Goal: Navigation & Orientation: Find specific page/section

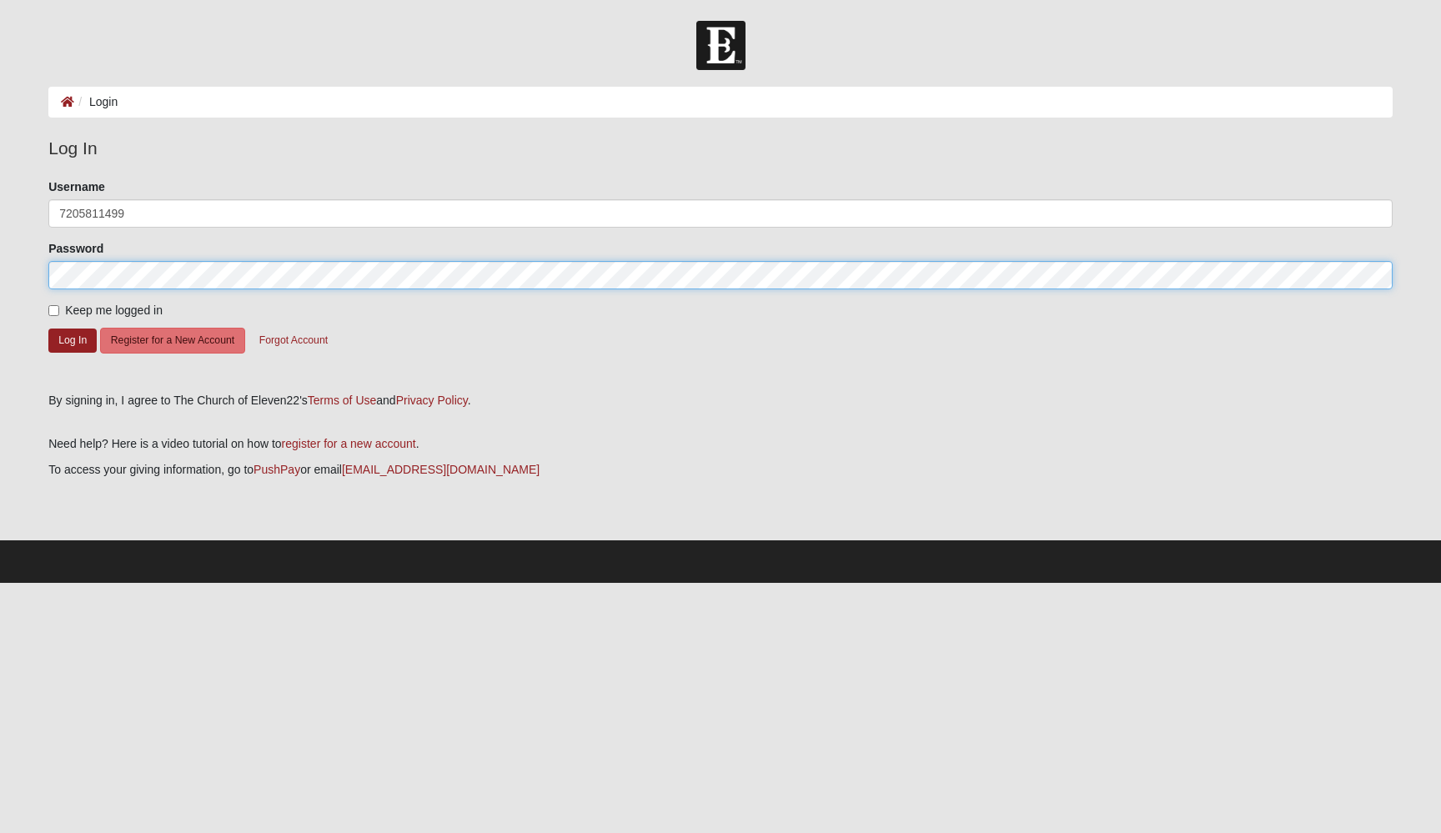
click at [73, 339] on button "Log In" at bounding box center [72, 341] width 48 height 24
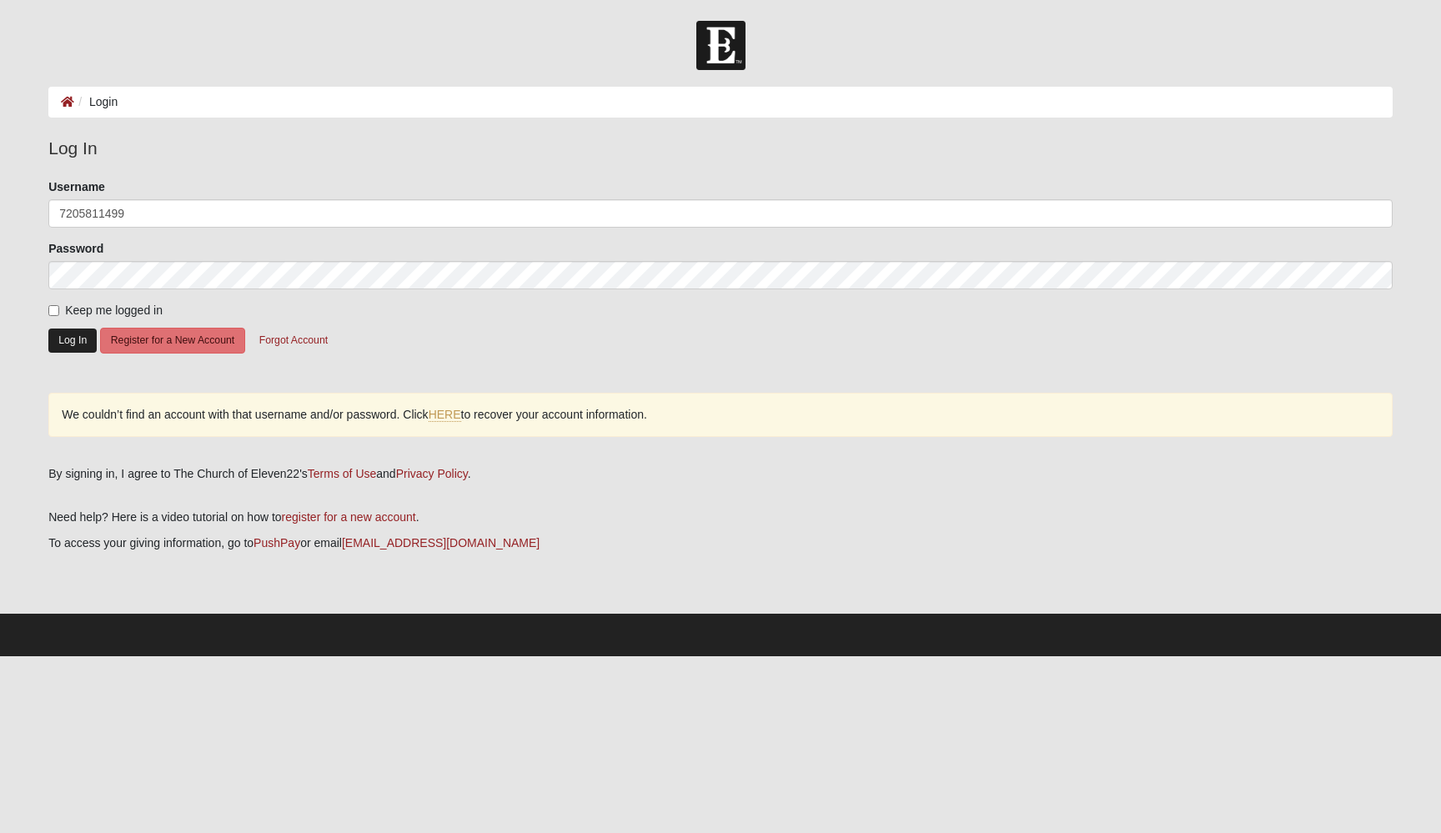
click at [70, 349] on button "Log In" at bounding box center [72, 341] width 48 height 24
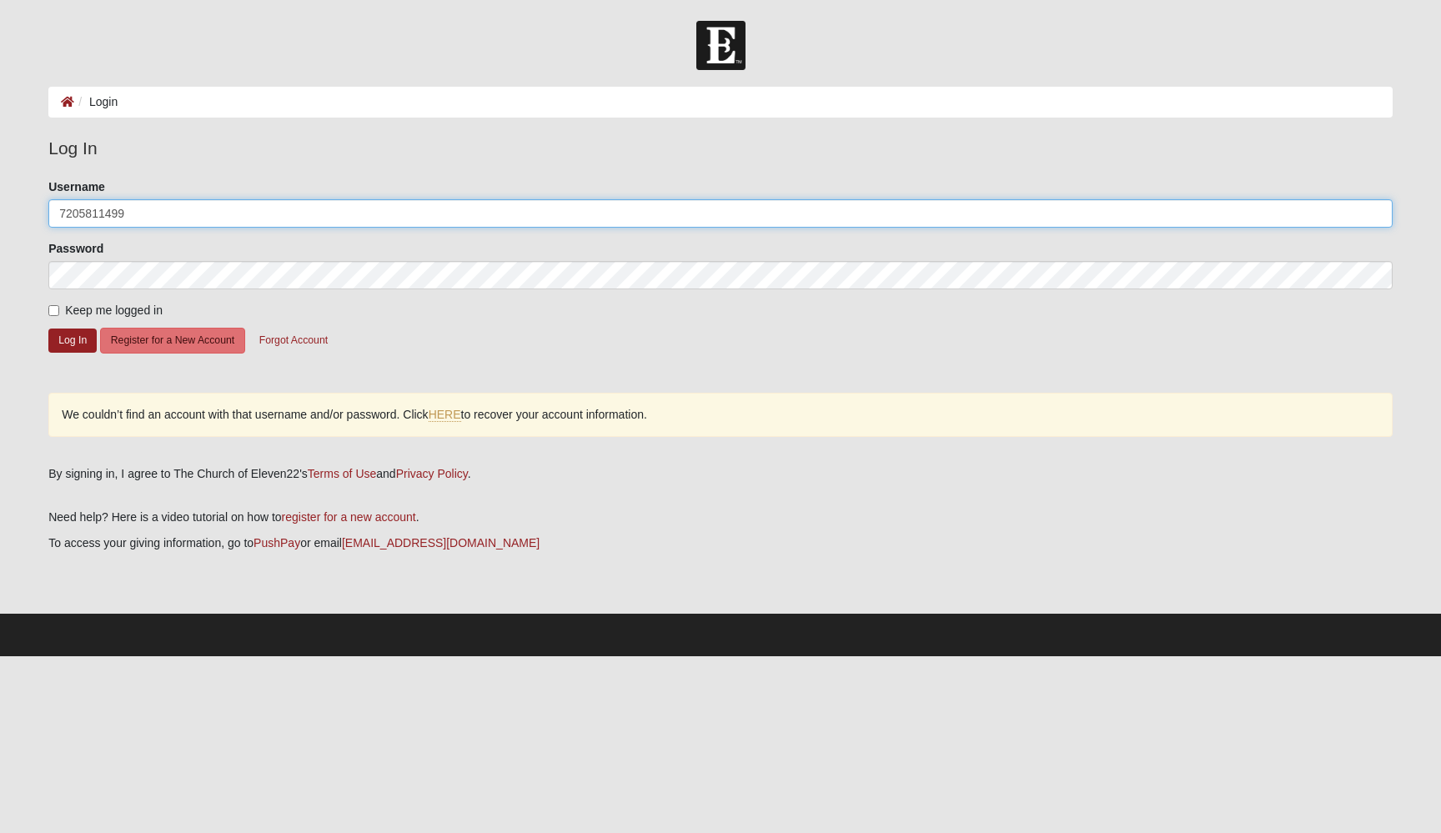
click at [154, 200] on input "7205811499" at bounding box center [720, 213] width 1344 height 28
drag, startPoint x: 153, startPoint y: 212, endPoint x: 28, endPoint y: 214, distance: 125.1
click at [28, 214] on form "Log In Login Login Error Log In Please correct the following: Username 72058114…" at bounding box center [720, 338] width 1441 height 635
type input "Deerpark2003"
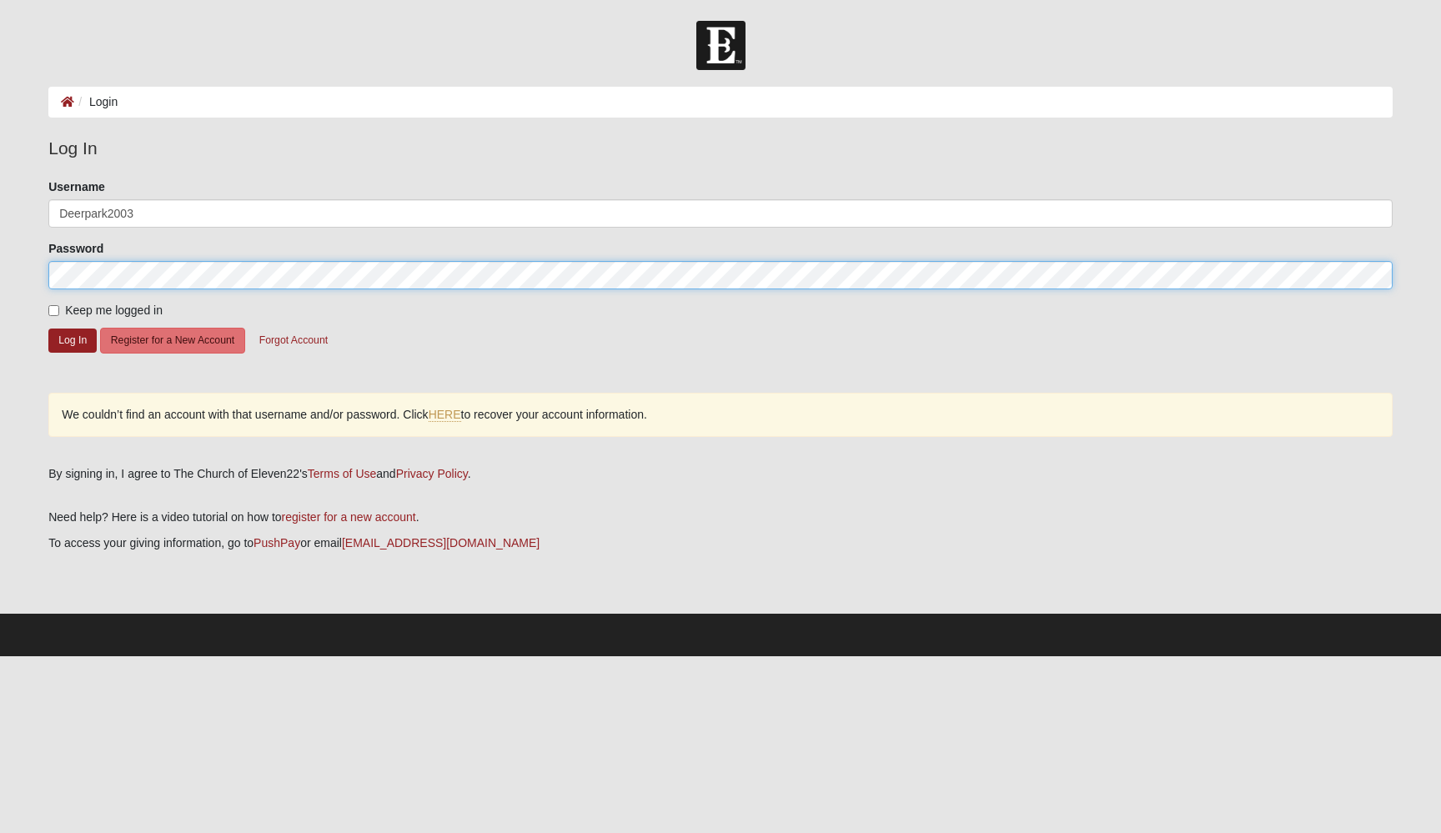
click at [73, 339] on button "Log In" at bounding box center [72, 341] width 48 height 24
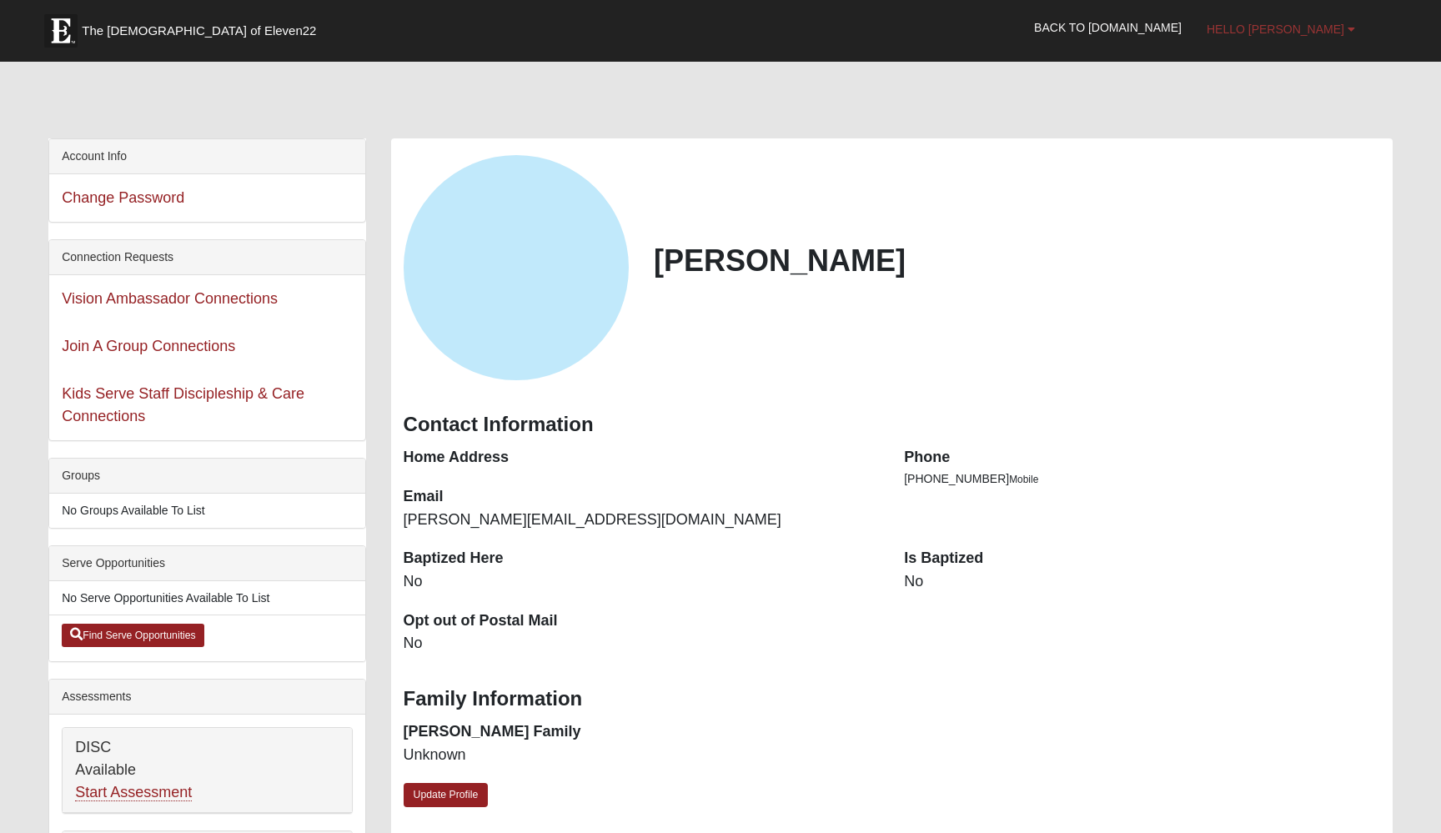
click at [1347, 33] on b at bounding box center [1351, 29] width 8 height 12
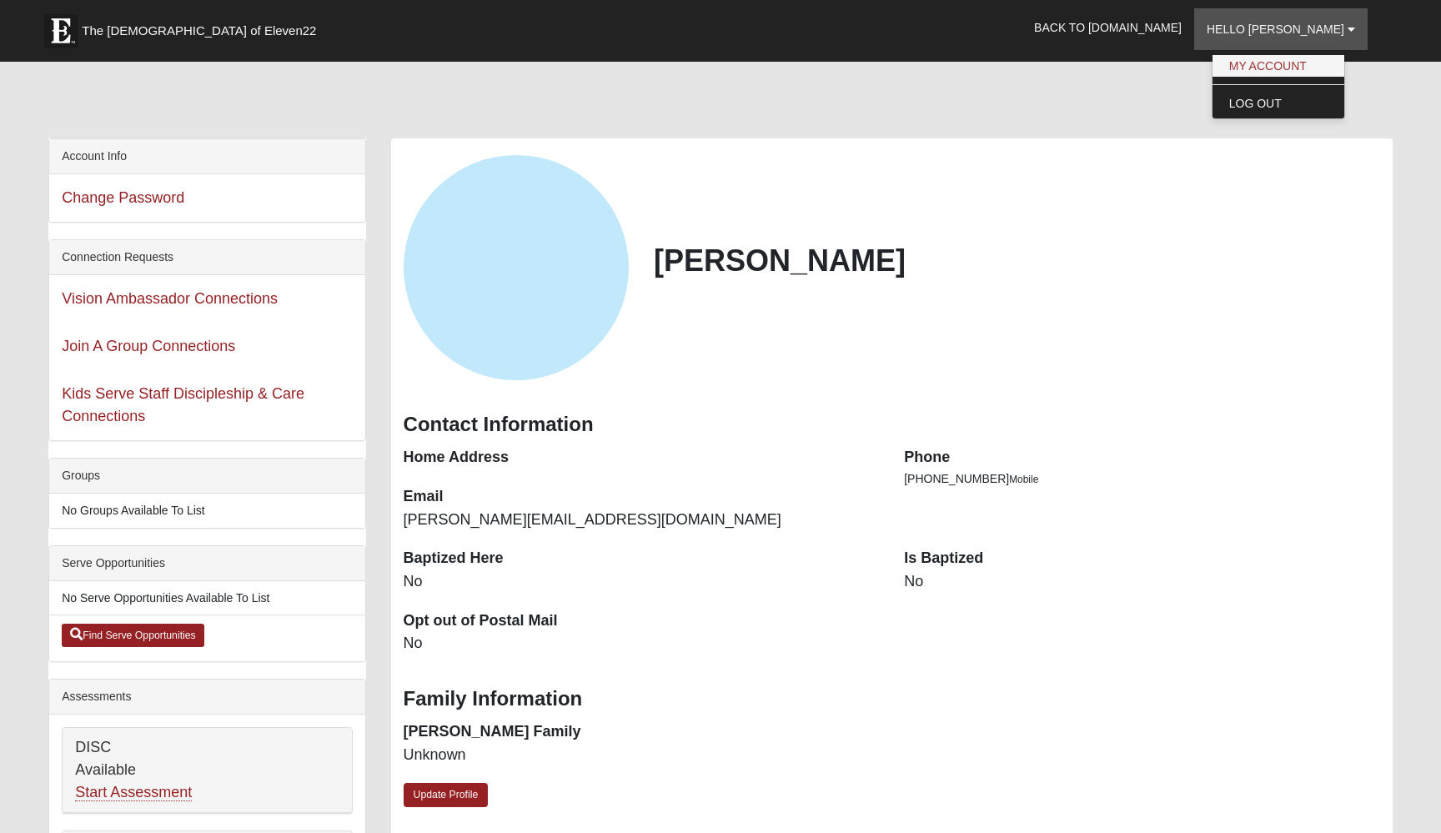
click at [1318, 59] on link "My Account" at bounding box center [1278, 66] width 132 height 22
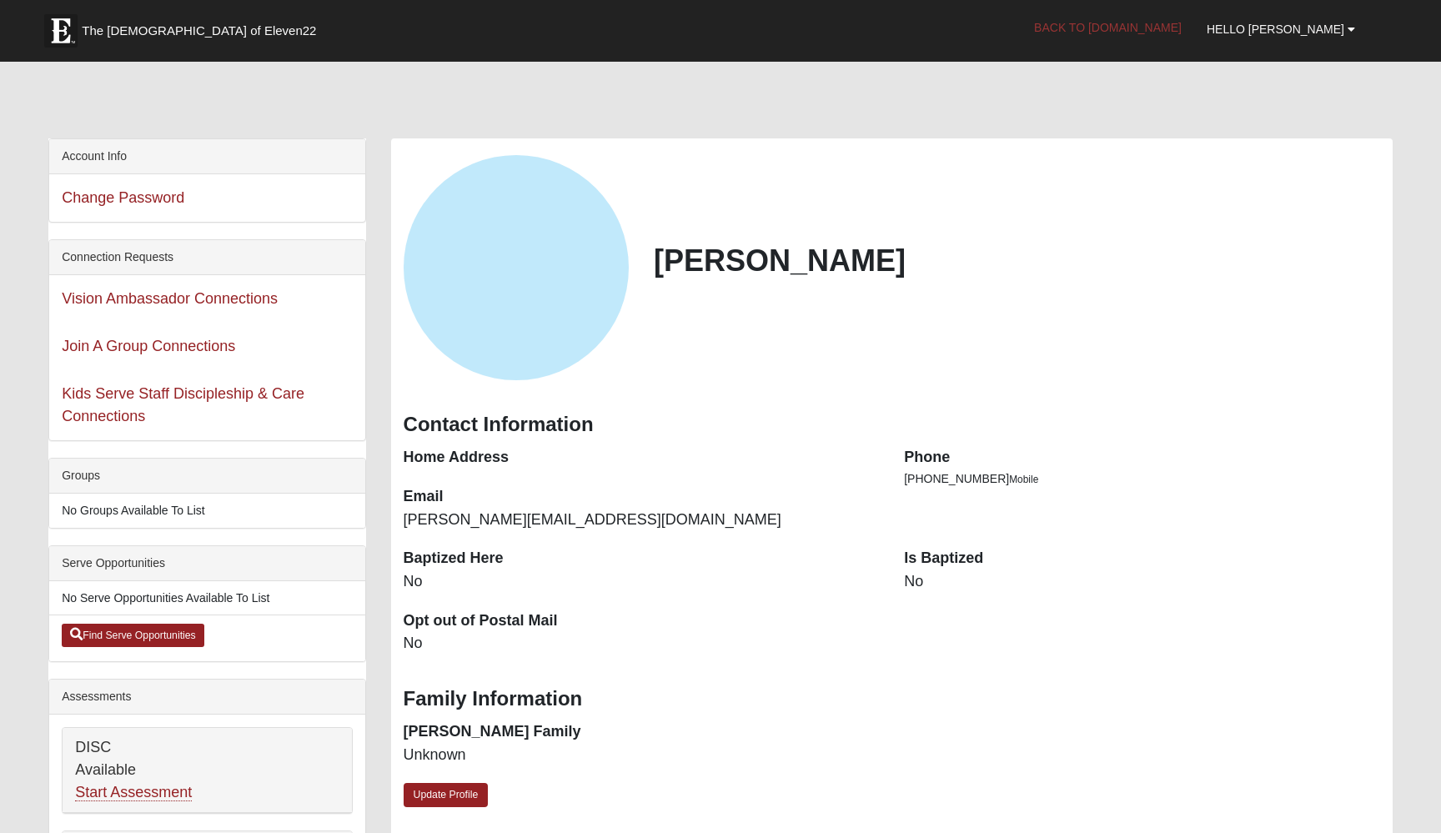
click at [1165, 28] on link "Back to COE22.com" at bounding box center [1107, 28] width 173 height 42
